Goal: Information Seeking & Learning: Learn about a topic

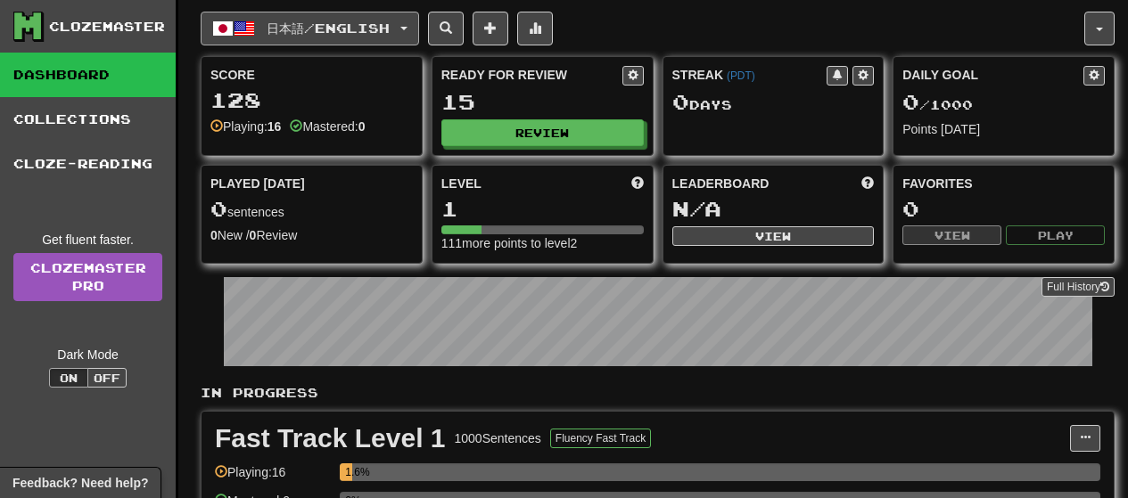
click at [286, 38] on button "日本語 / English" at bounding box center [310, 29] width 218 height 34
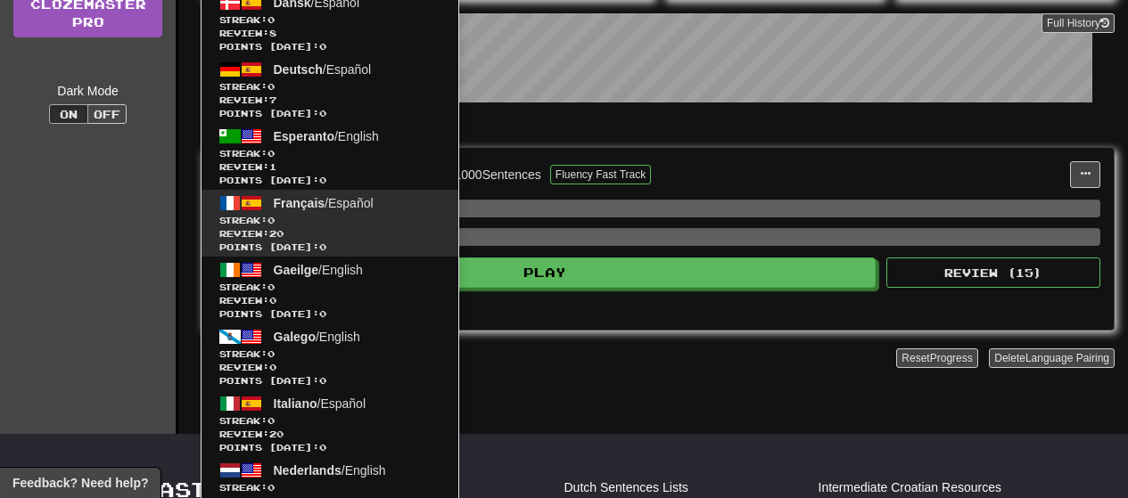
scroll to position [267, 0]
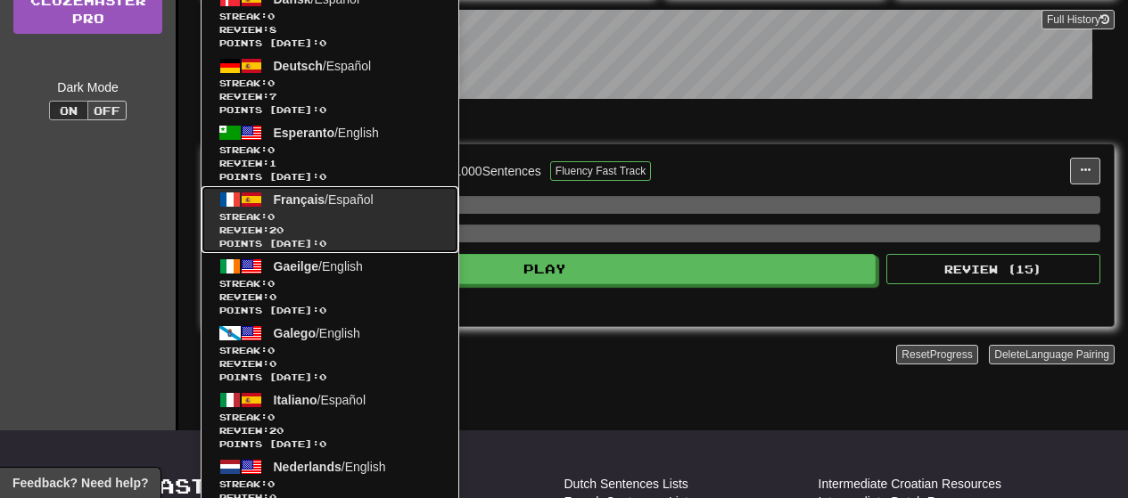
click at [309, 207] on link "Français / Español Streak: 0 Review: 20 Points today: 0" at bounding box center [329, 219] width 257 height 67
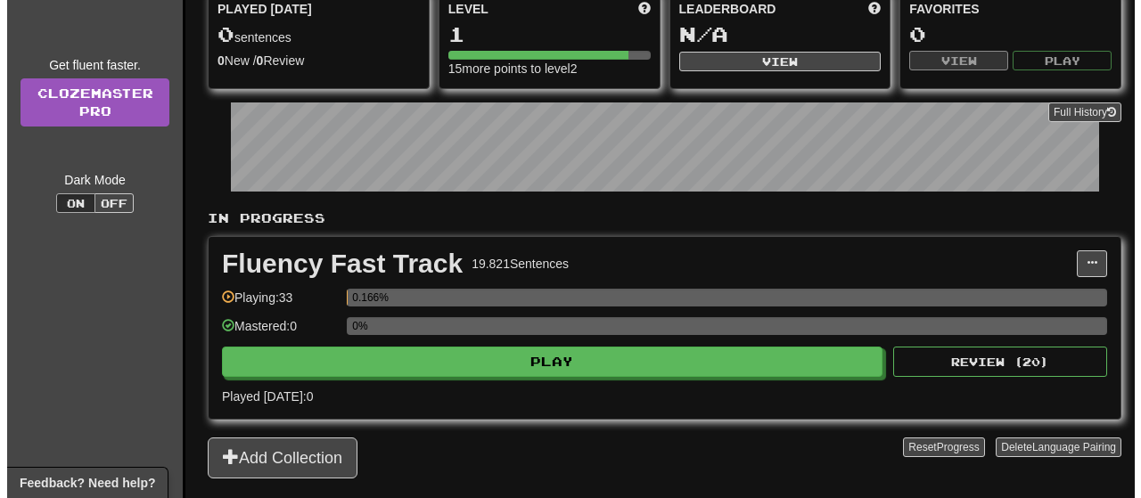
scroll to position [178, 0]
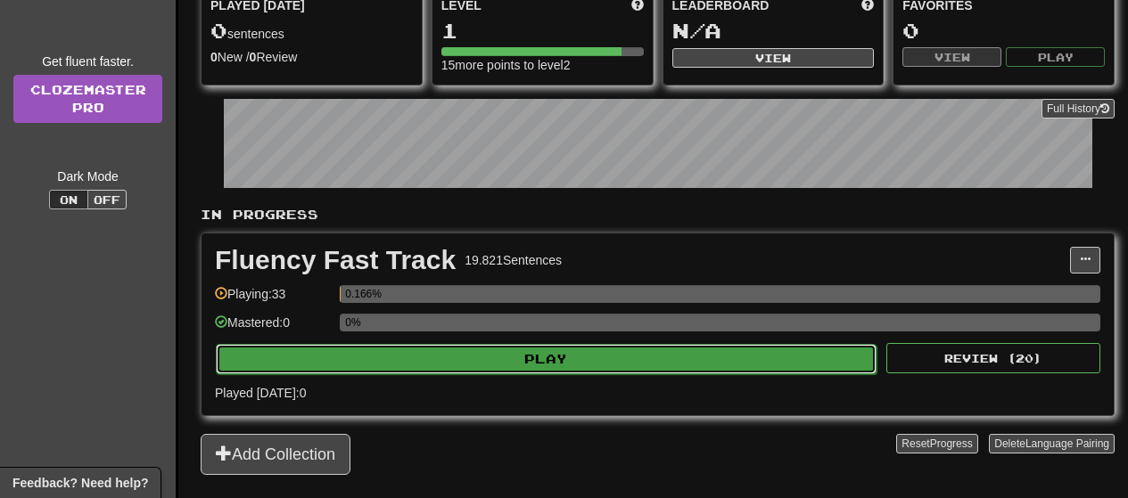
click at [329, 349] on button "Play" at bounding box center [546, 359] width 661 height 30
select select "**"
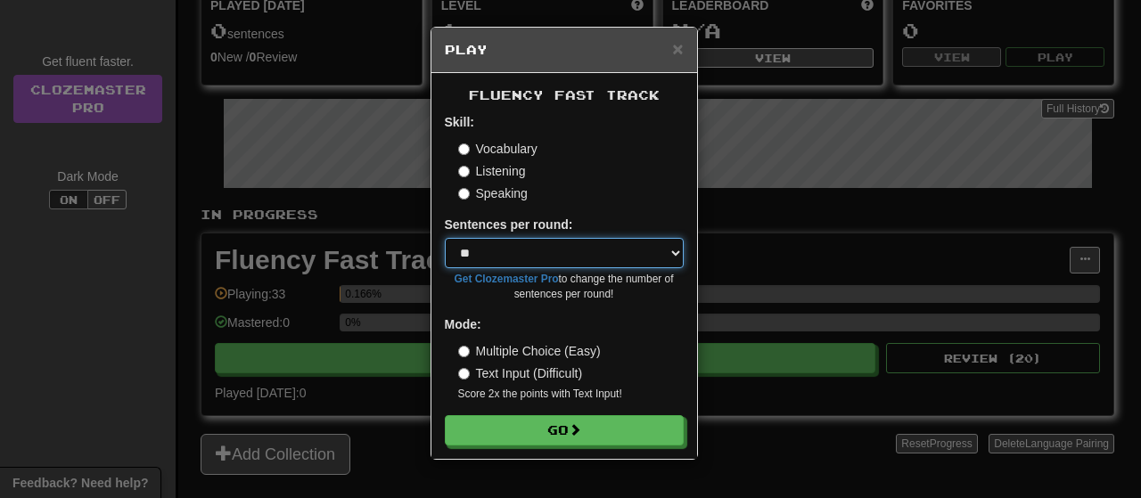
click at [535, 250] on select "* ** ** ** ** ** *** ********" at bounding box center [564, 253] width 239 height 30
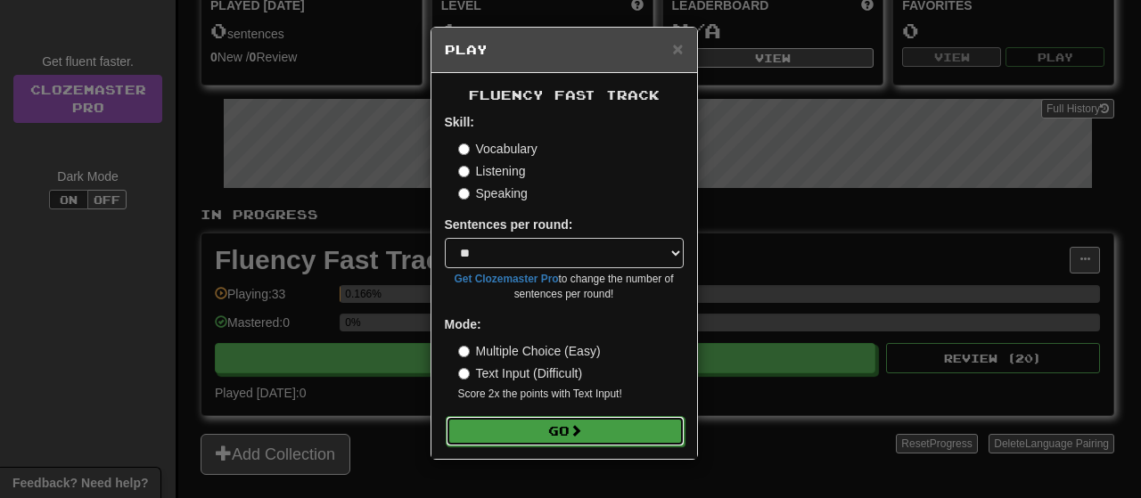
click at [485, 431] on button "Go" at bounding box center [565, 431] width 239 height 30
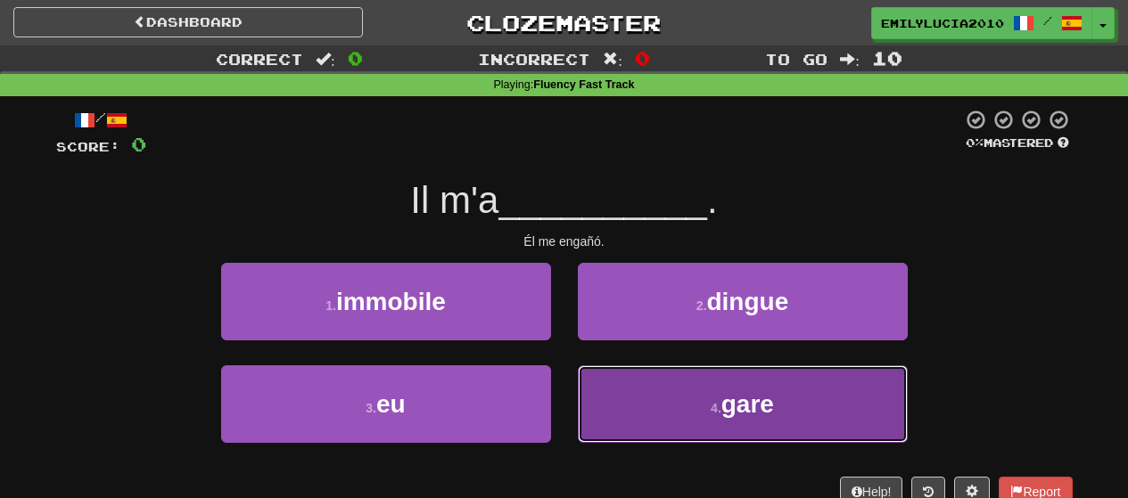
click at [639, 403] on button "4 . gare" at bounding box center [743, 404] width 330 height 78
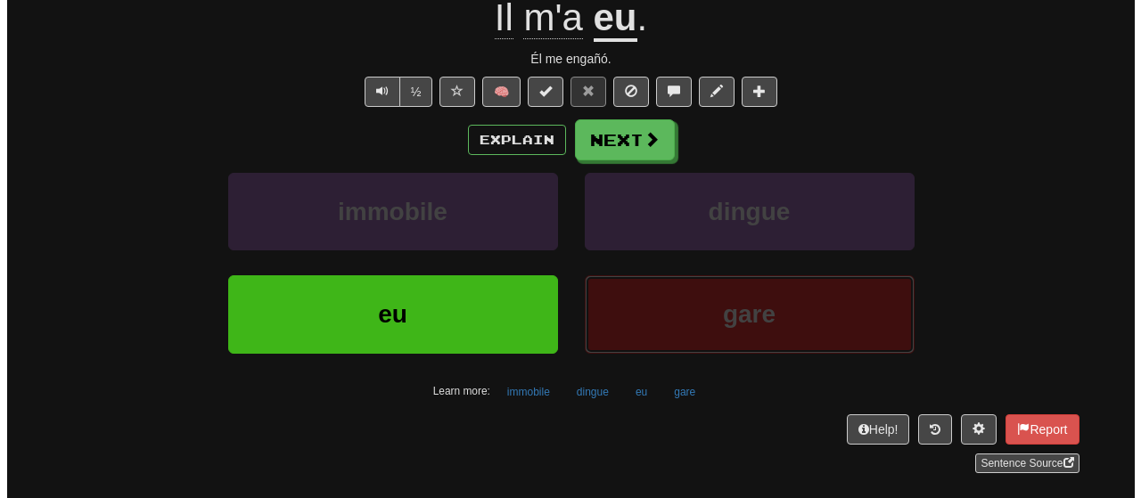
scroll to position [89, 0]
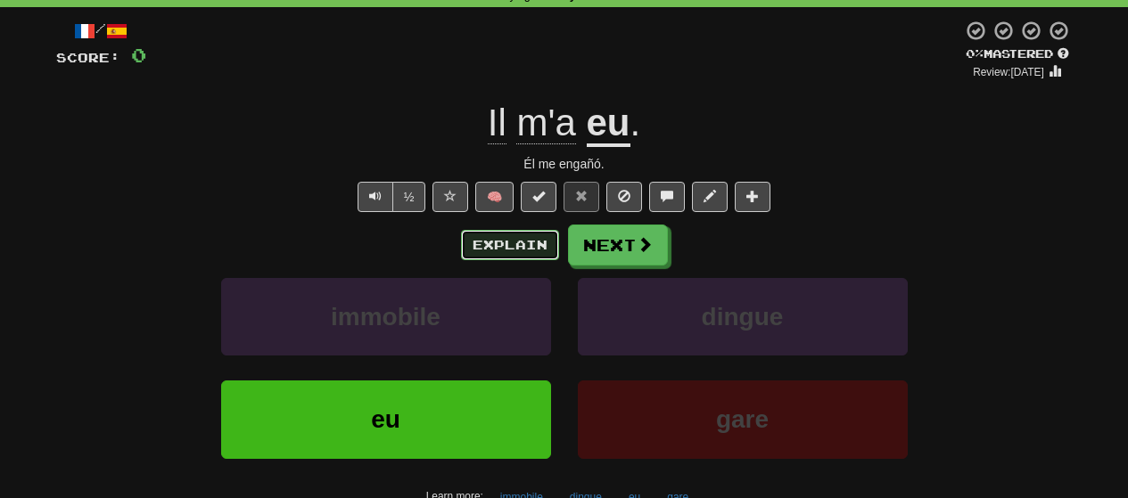
click at [494, 239] on button "Explain" at bounding box center [510, 245] width 98 height 30
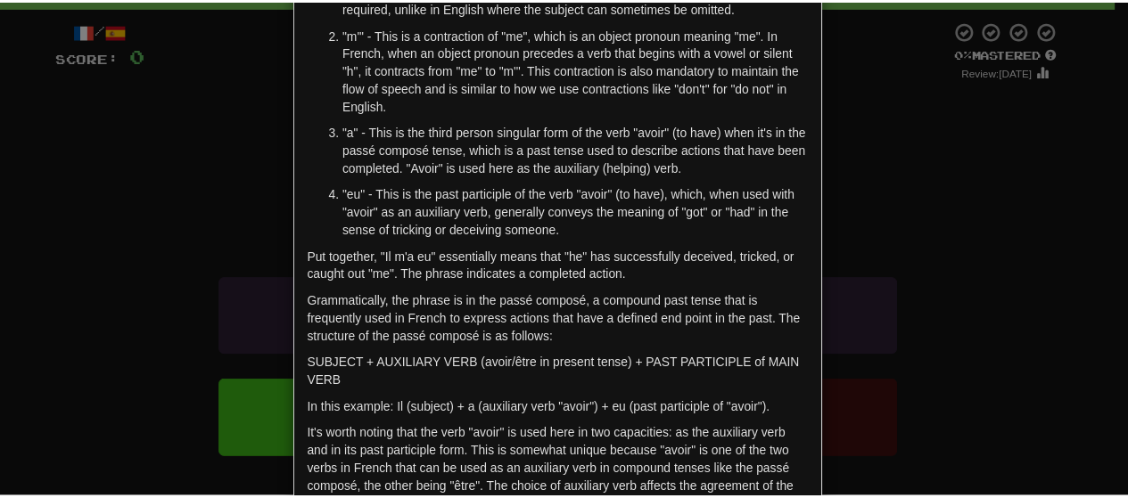
scroll to position [240, 0]
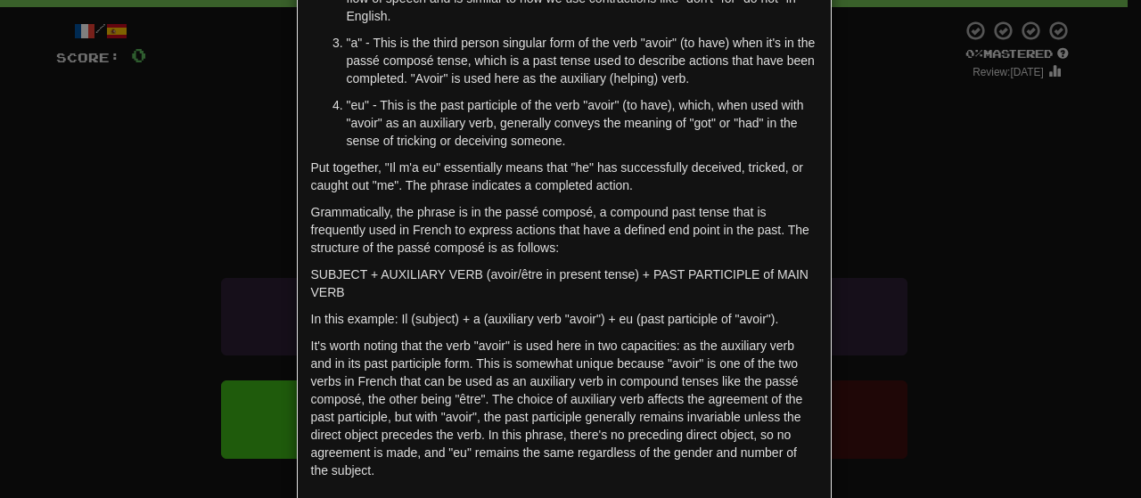
click at [253, 242] on div "× Explanation "Il m'a eu" is a French phrase that can be translated into Englis…" at bounding box center [570, 249] width 1141 height 498
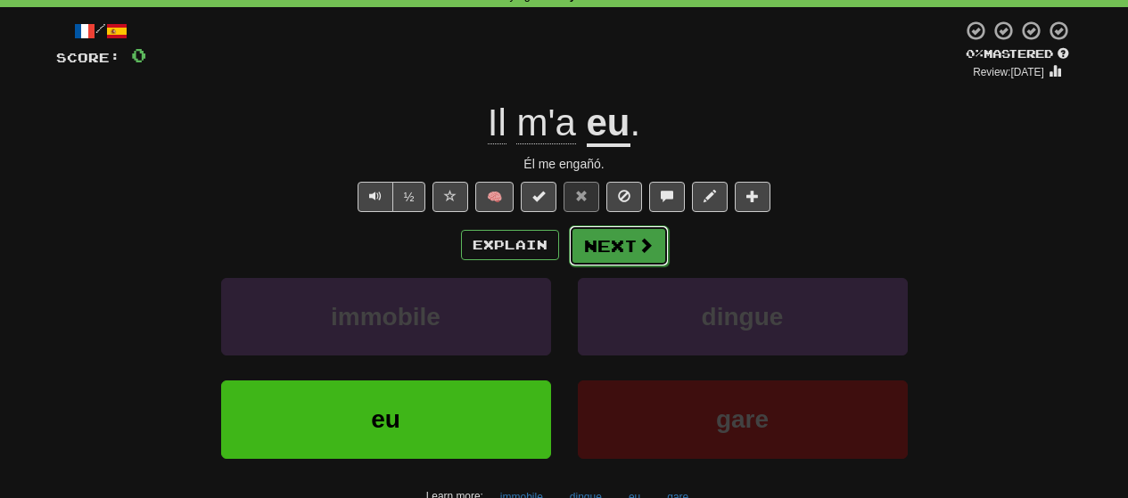
click at [644, 251] on span at bounding box center [645, 245] width 16 height 16
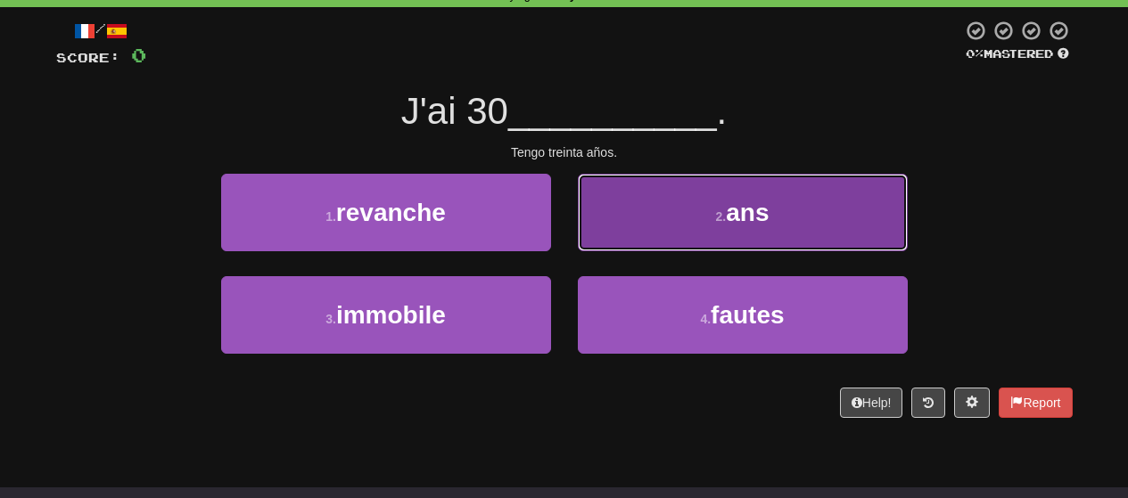
click at [592, 237] on button "2 . ans" at bounding box center [743, 213] width 330 height 78
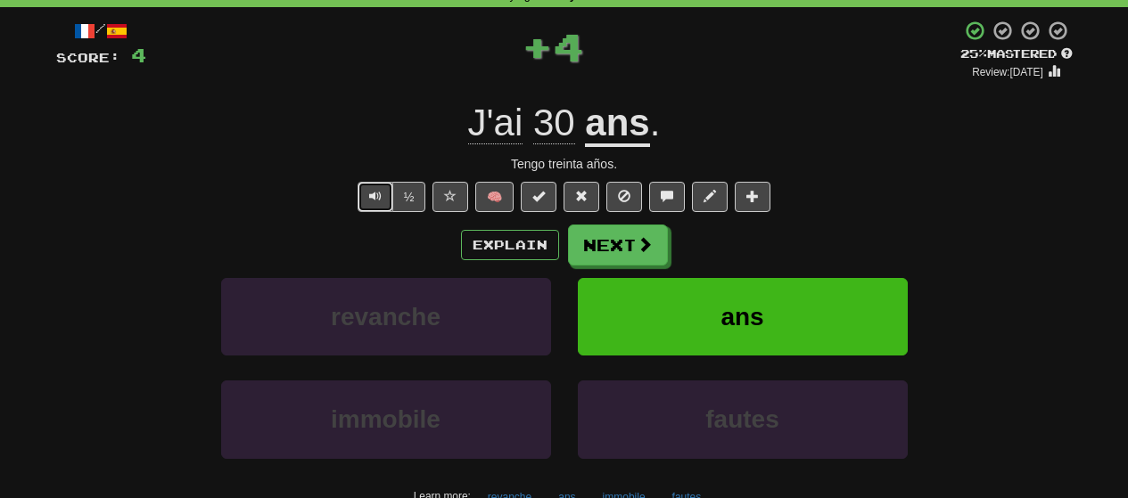
click at [365, 193] on button "Text-to-speech controls" at bounding box center [375, 197] width 36 height 30
click at [362, 194] on button "Text-to-speech controls" at bounding box center [375, 197] width 36 height 30
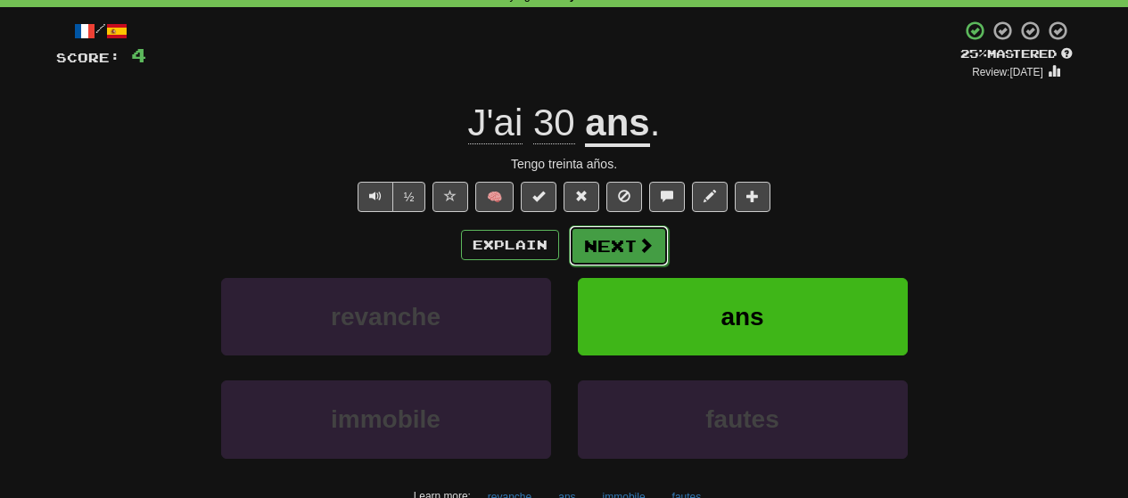
click at [616, 247] on button "Next" at bounding box center [619, 246] width 100 height 41
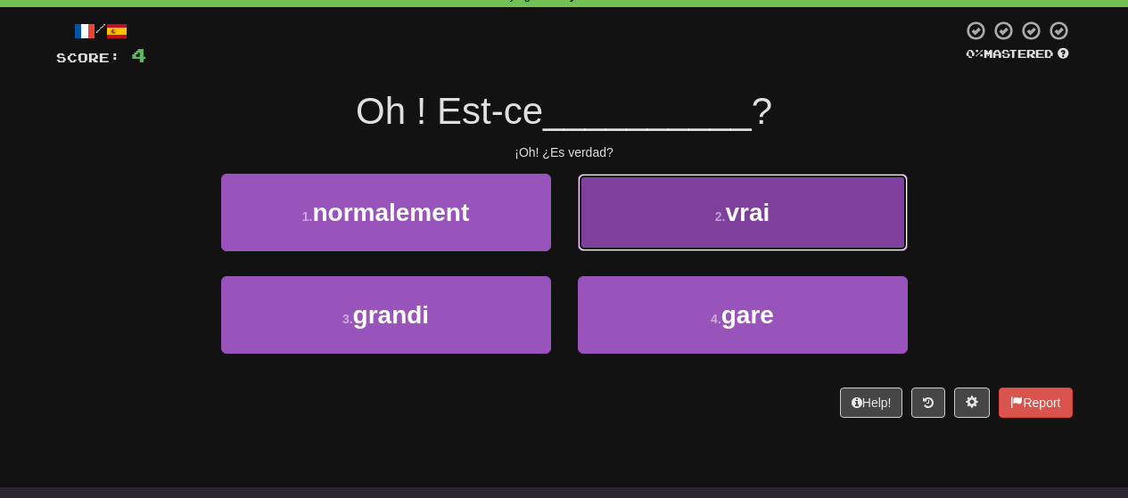
click at [579, 227] on button "2 . vrai" at bounding box center [743, 213] width 330 height 78
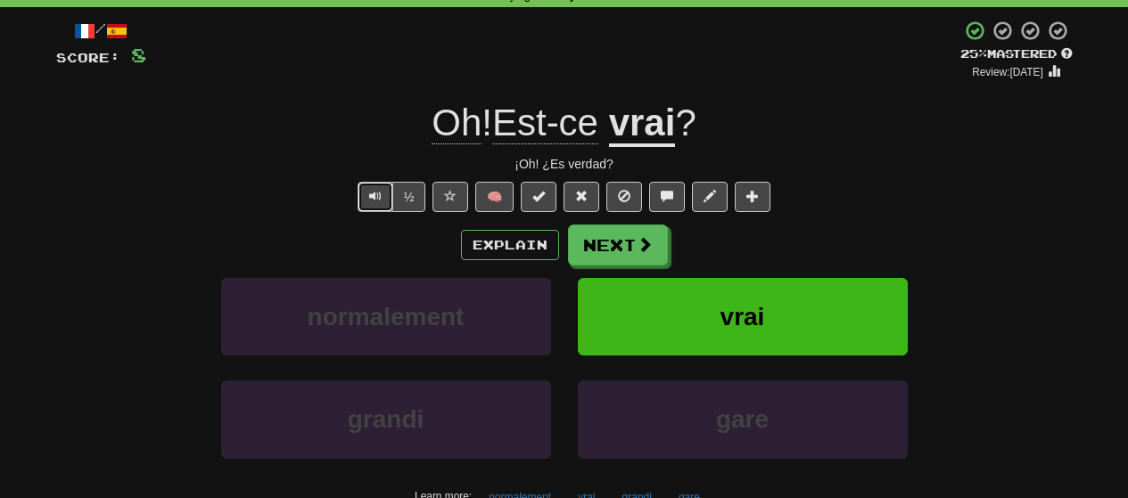
click at [370, 195] on span "Text-to-speech controls" at bounding box center [375, 196] width 12 height 12
click at [619, 251] on button "Next" at bounding box center [619, 246] width 100 height 41
